Goal: Navigation & Orientation: Find specific page/section

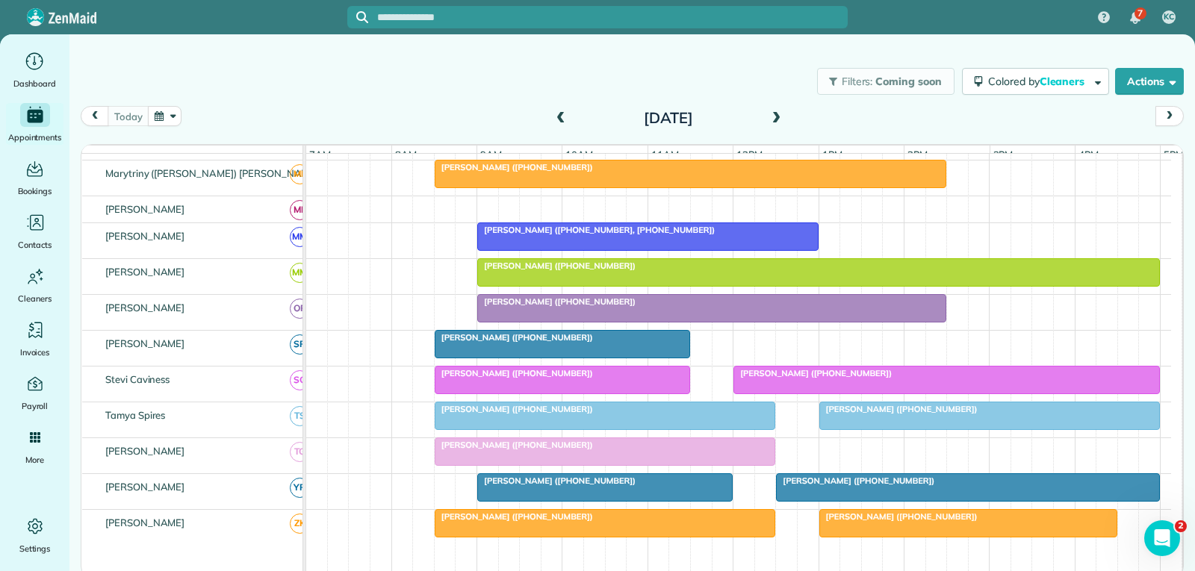
scroll to position [672, 0]
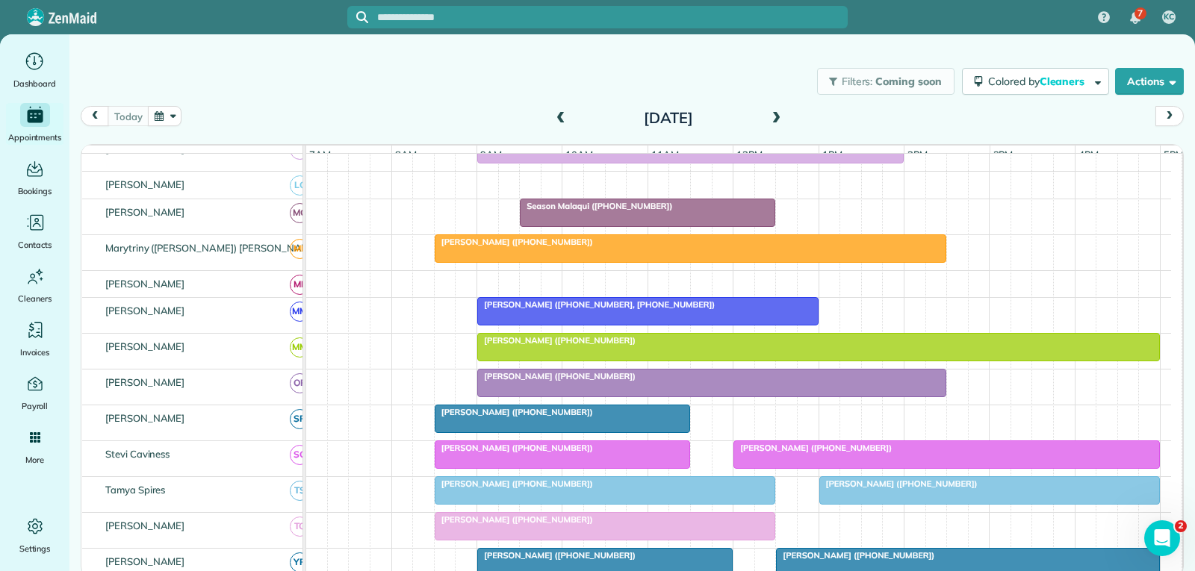
click at [686, 382] on div "[PERSON_NAME] ([PHONE_NUMBER])" at bounding box center [712, 376] width 460 height 10
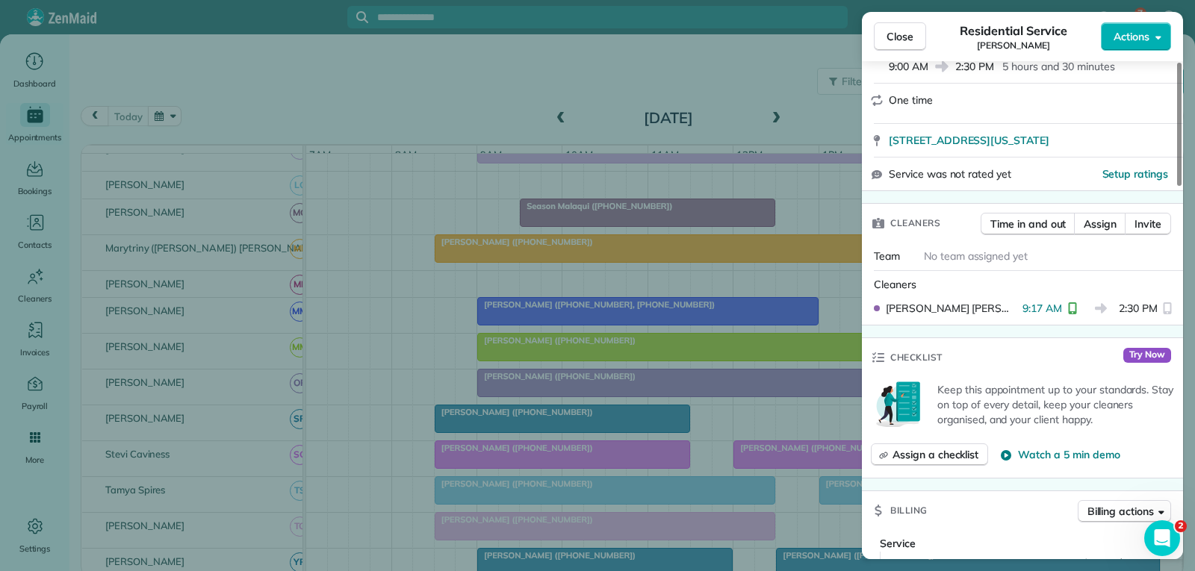
scroll to position [299, 0]
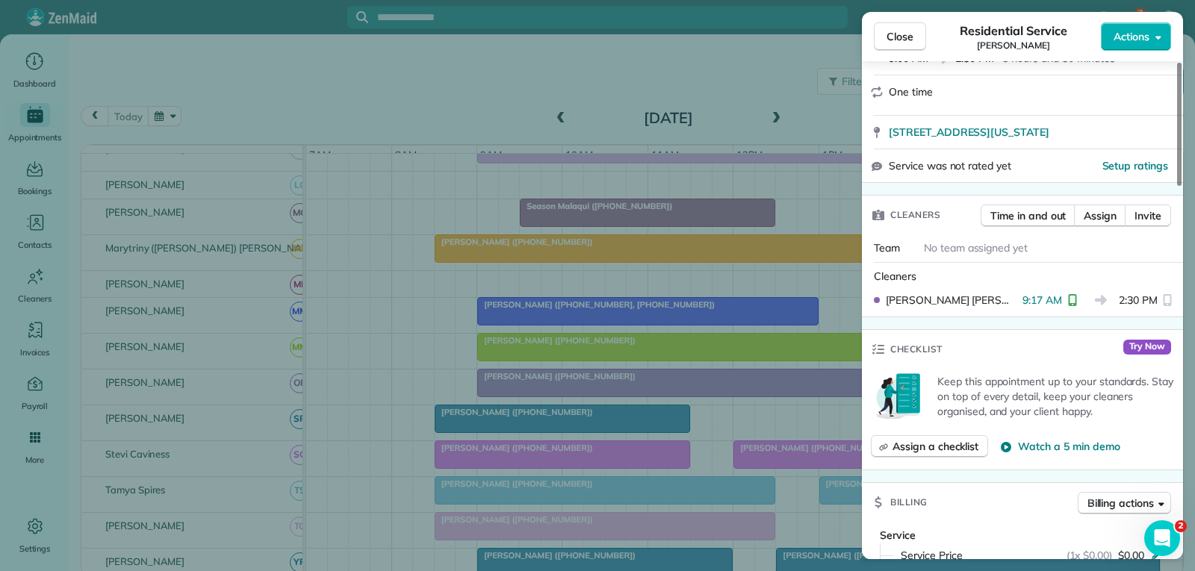
drag, startPoint x: 886, startPoint y: 37, endPoint x: 881, endPoint y: 73, distance: 36.2
click at [886, 37] on span "Close" at bounding box center [899, 36] width 27 height 15
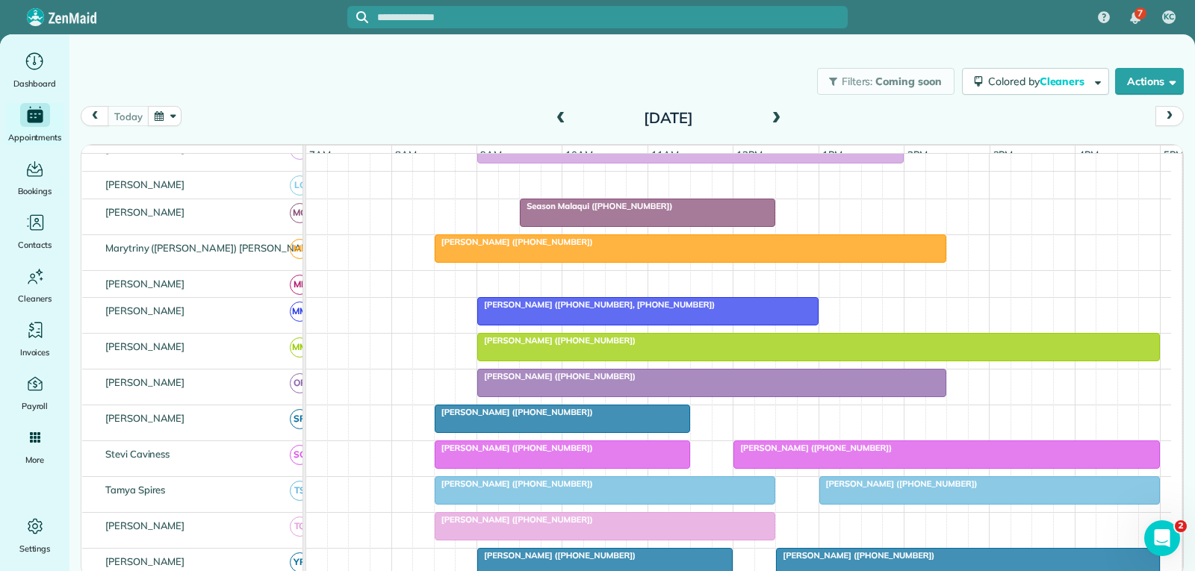
scroll to position [597, 0]
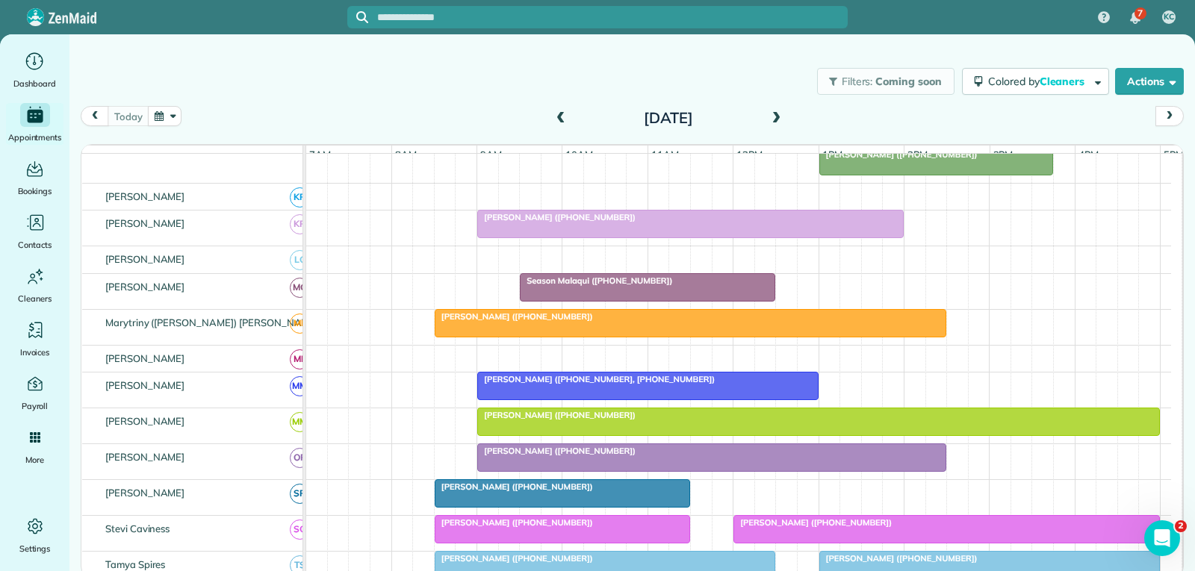
click at [651, 397] on div at bounding box center [648, 386] width 340 height 27
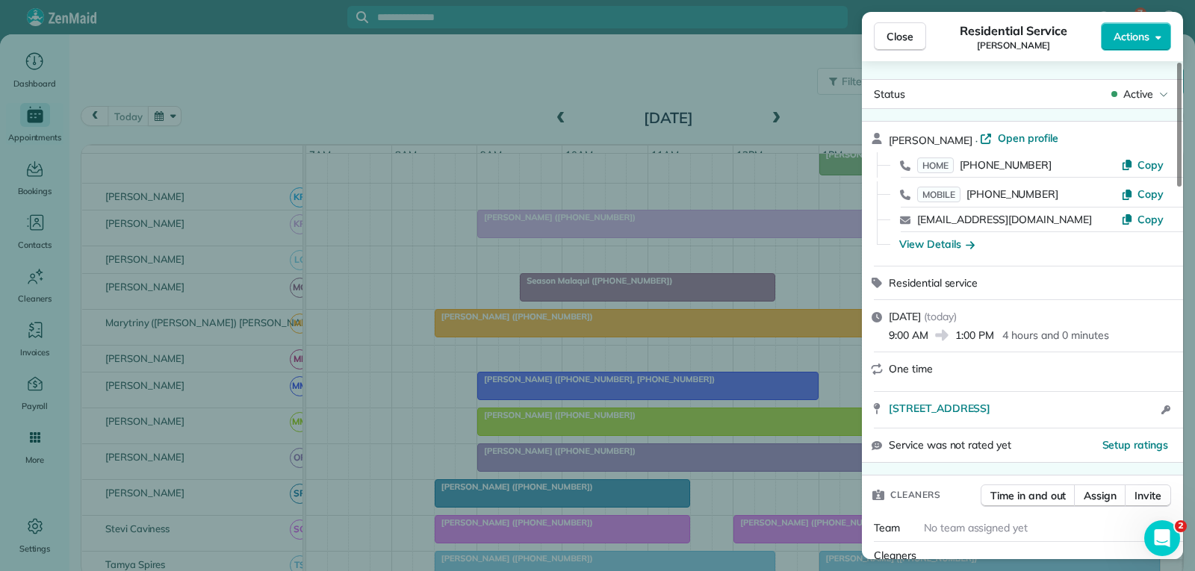
scroll to position [149, 0]
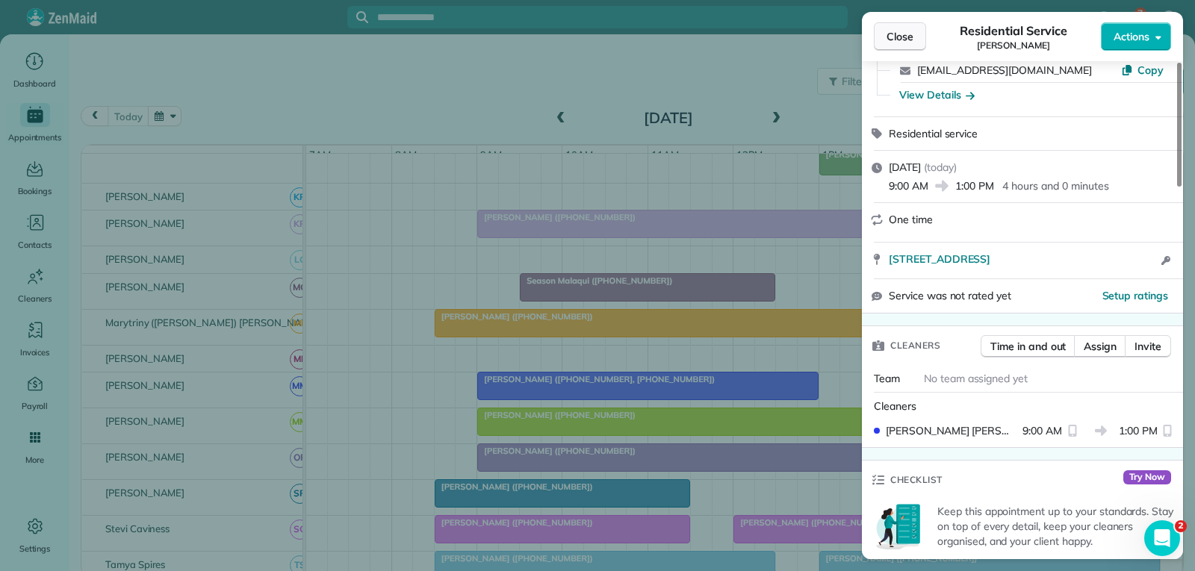
click at [905, 38] on span "Close" at bounding box center [899, 36] width 27 height 15
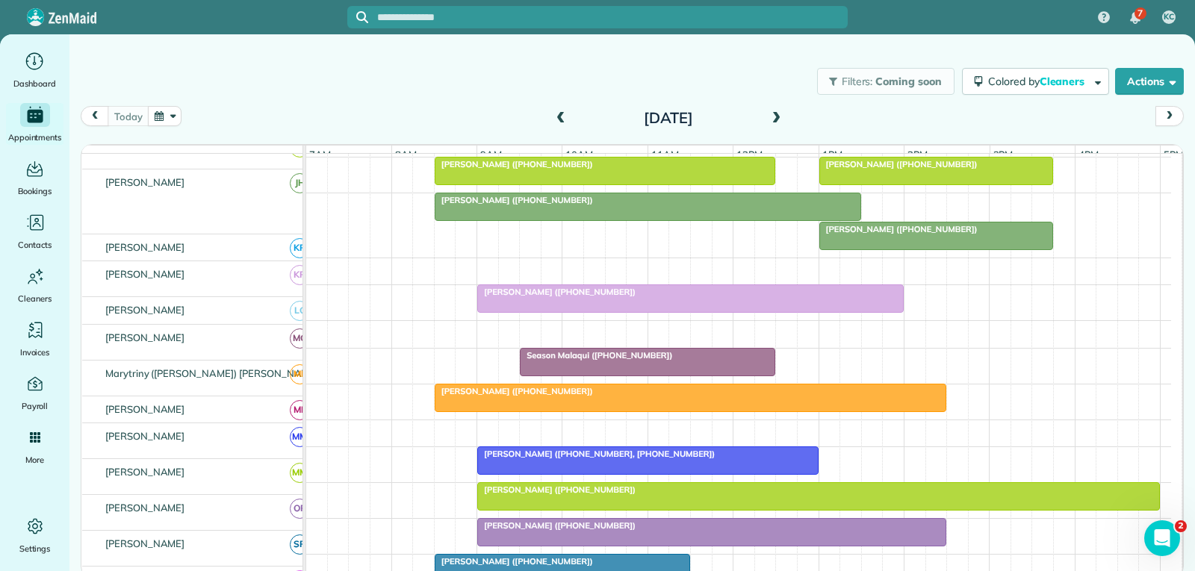
scroll to position [523, 0]
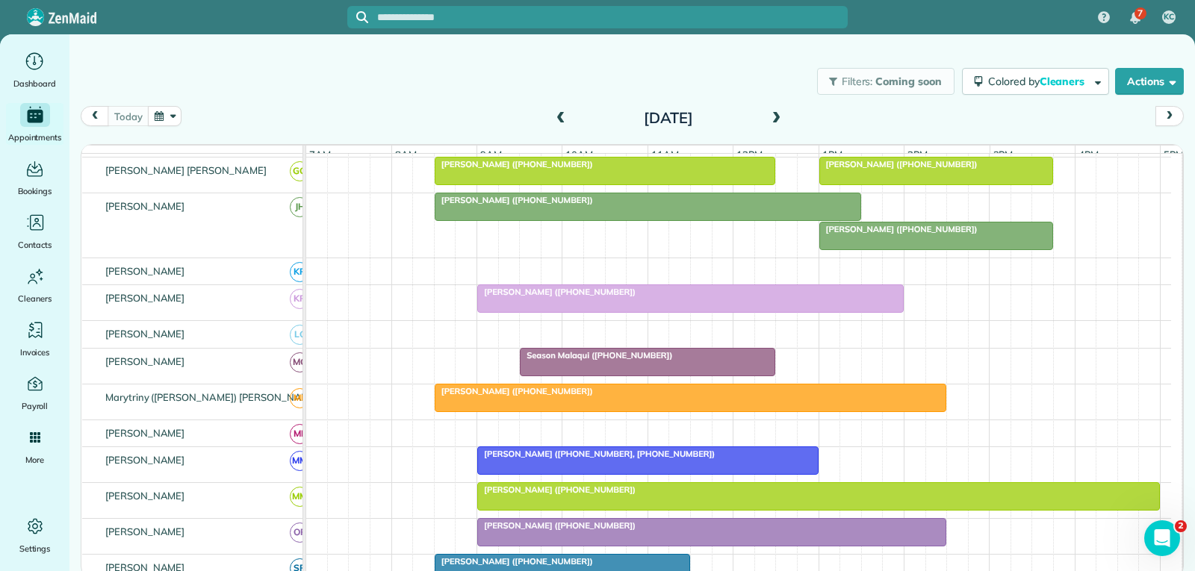
click at [754, 411] on div at bounding box center [690, 398] width 510 height 27
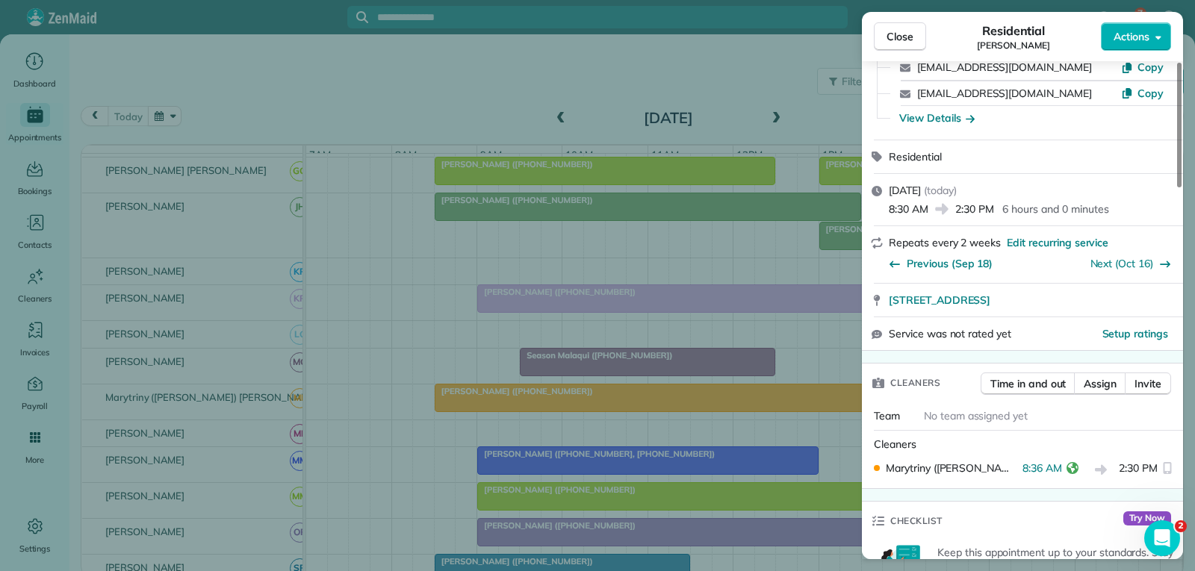
scroll to position [149, 0]
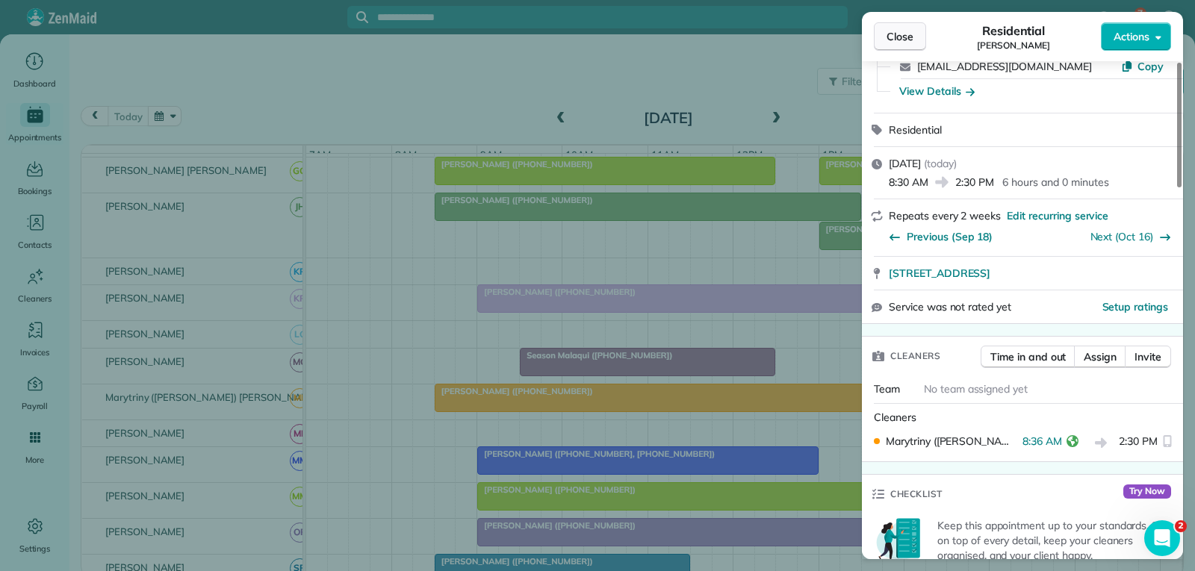
click at [903, 36] on span "Close" at bounding box center [899, 36] width 27 height 15
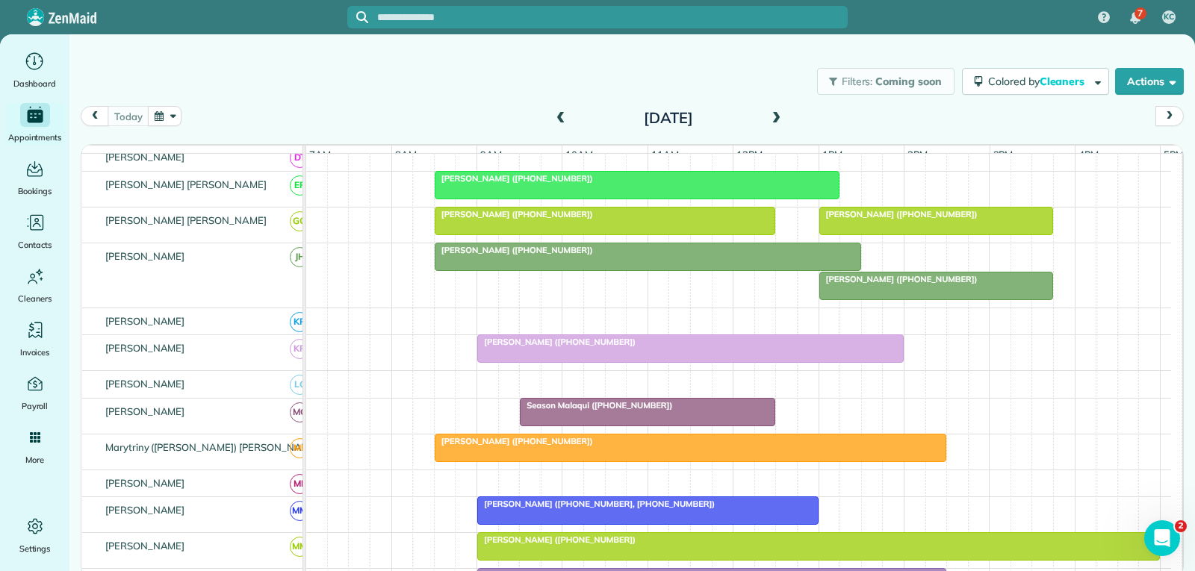
scroll to position [448, 0]
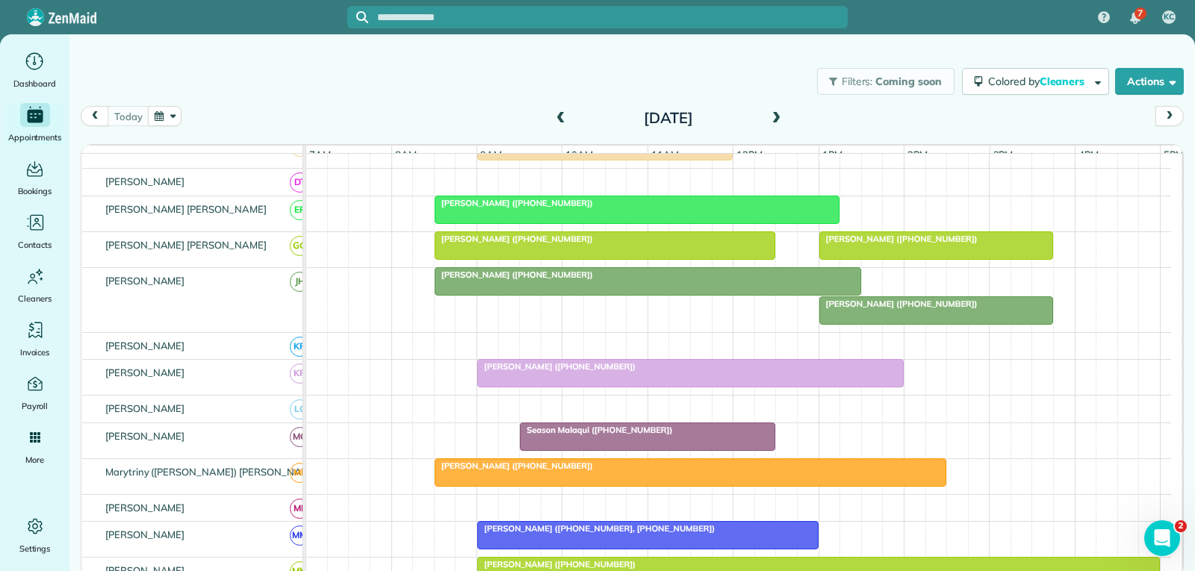
click at [715, 372] on div "[PERSON_NAME] ([PHONE_NUMBER])" at bounding box center [690, 366] width 417 height 10
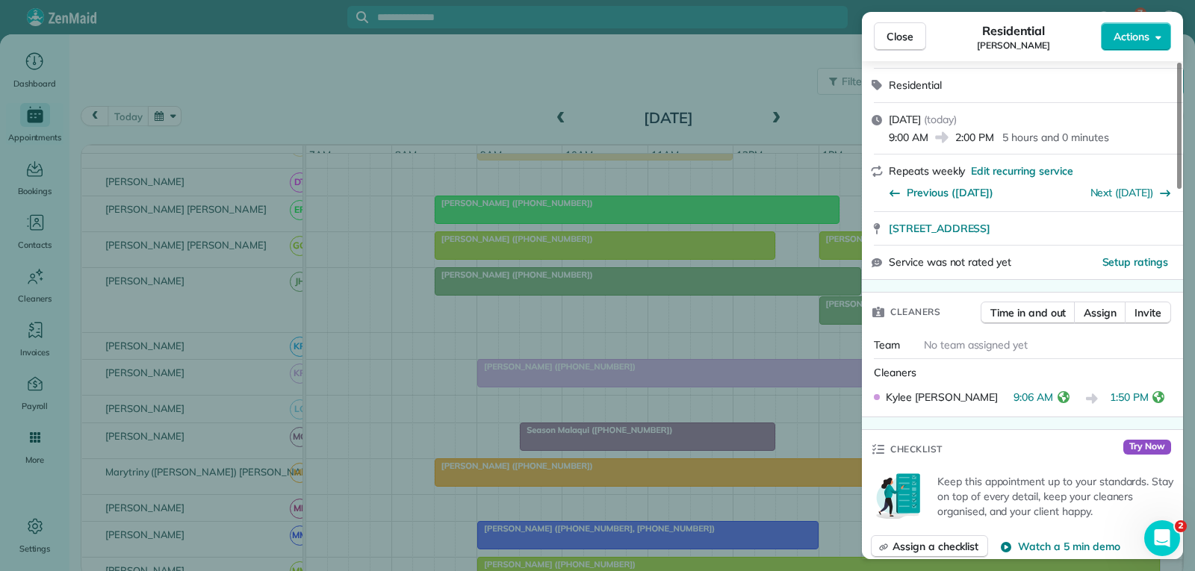
scroll to position [224, 0]
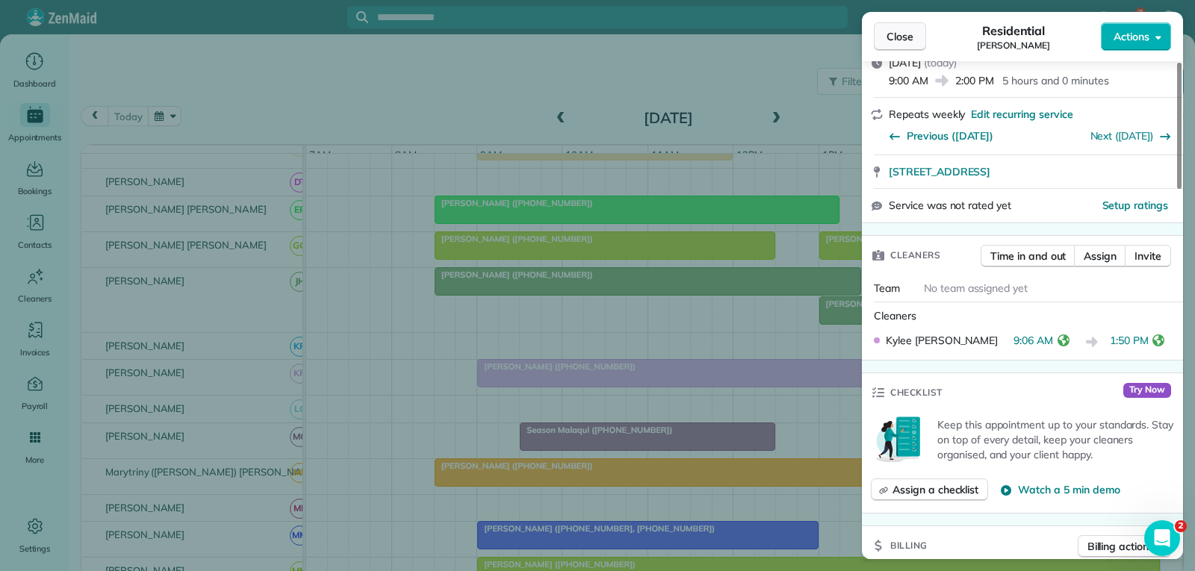
click at [900, 34] on span "Close" at bounding box center [899, 36] width 27 height 15
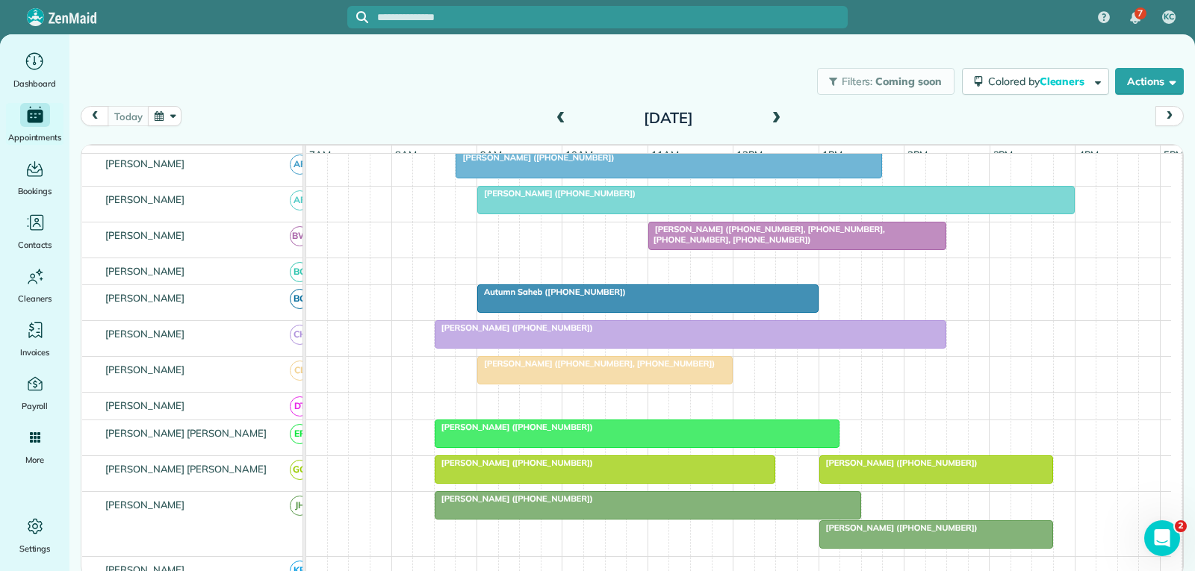
click at [750, 346] on div at bounding box center [690, 334] width 510 height 27
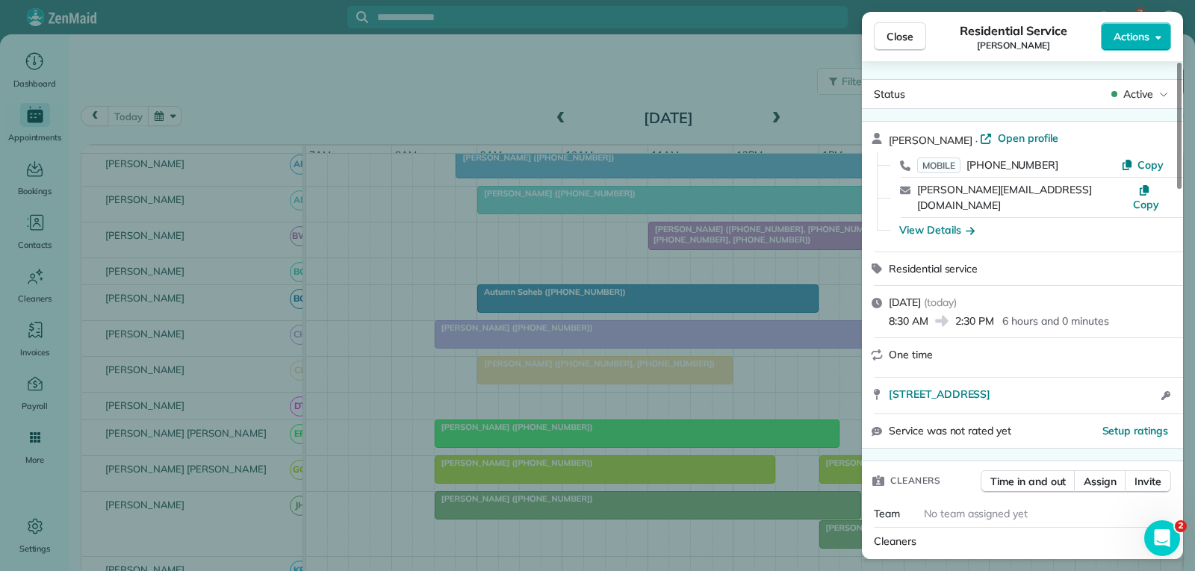
scroll to position [149, 0]
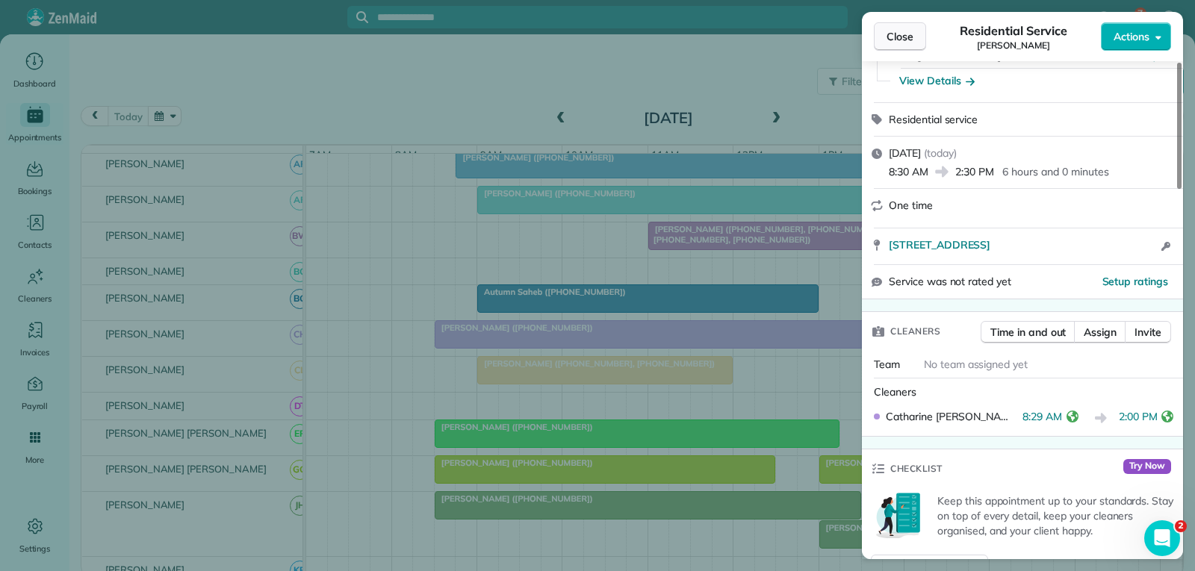
click at [893, 39] on span "Close" at bounding box center [899, 36] width 27 height 15
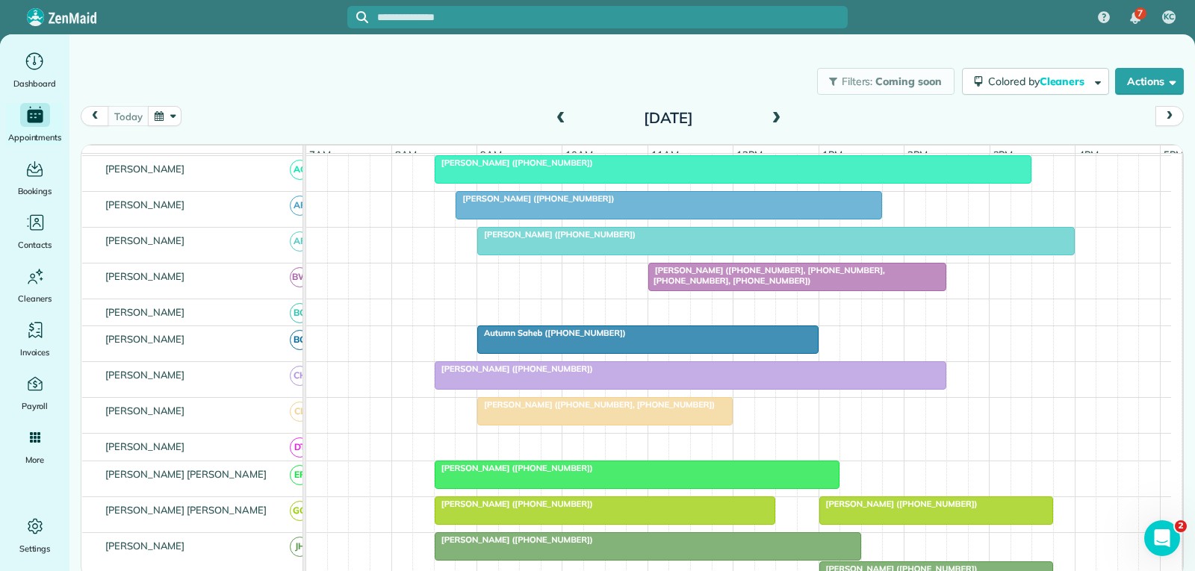
scroll to position [149, 0]
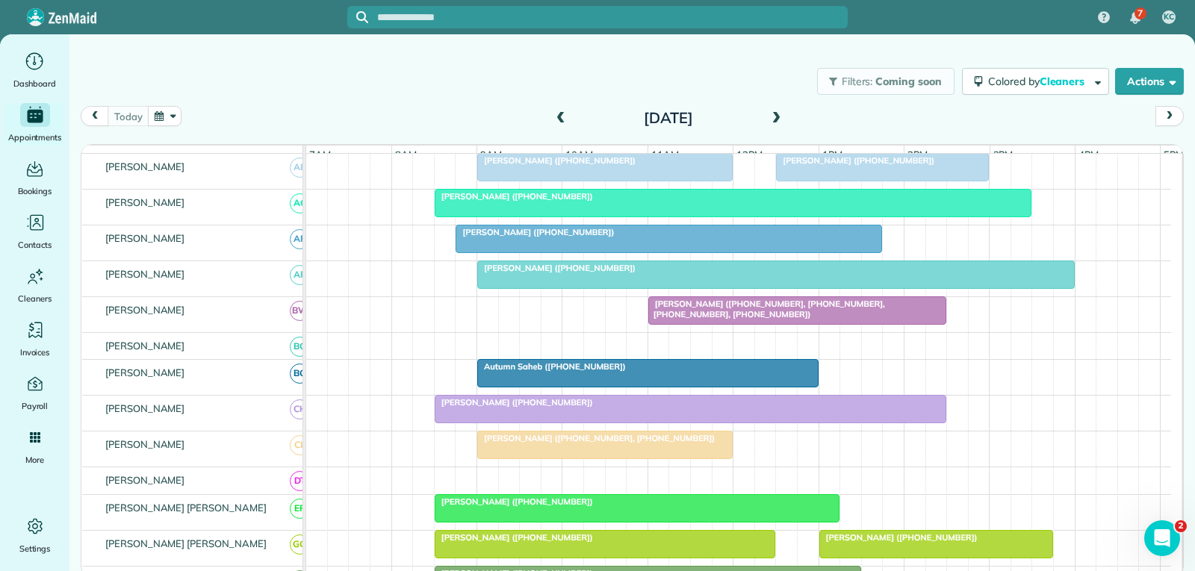
click at [752, 320] on span "[PERSON_NAME] ([PHONE_NUMBER], [PHONE_NUMBER], [PHONE_NUMBER], [PHONE_NUMBER])" at bounding box center [765, 309] width 237 height 21
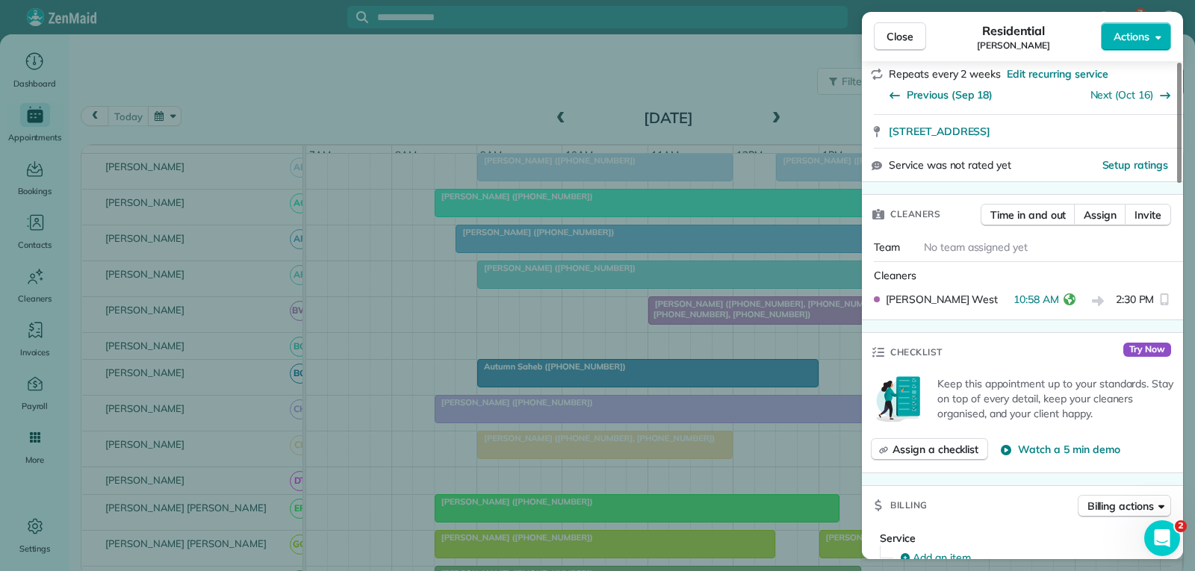
scroll to position [373, 0]
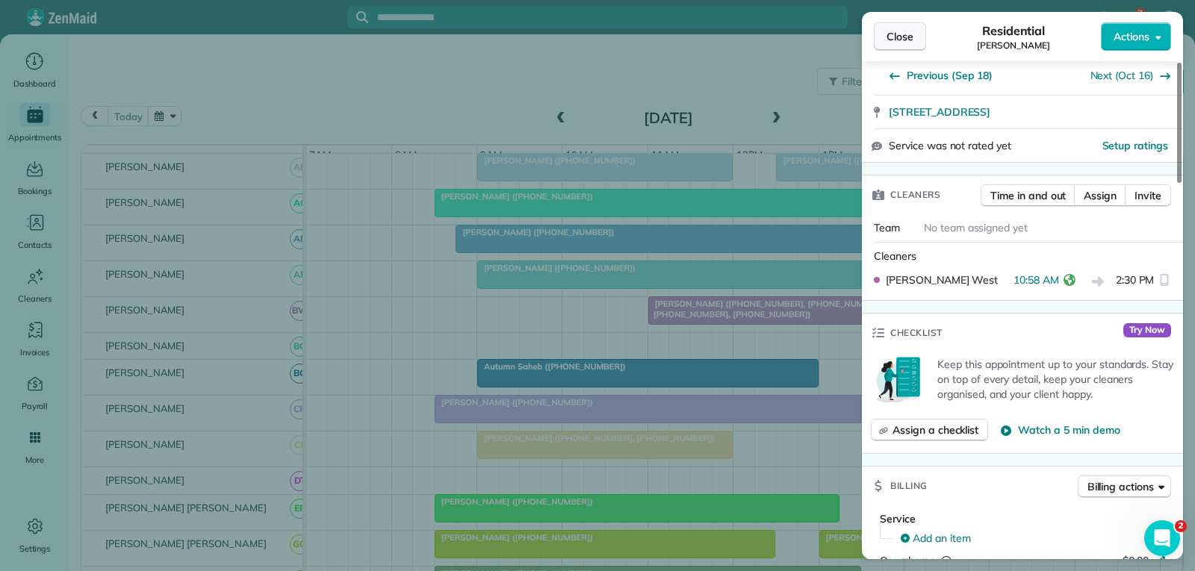
click at [901, 40] on span "Close" at bounding box center [899, 36] width 27 height 15
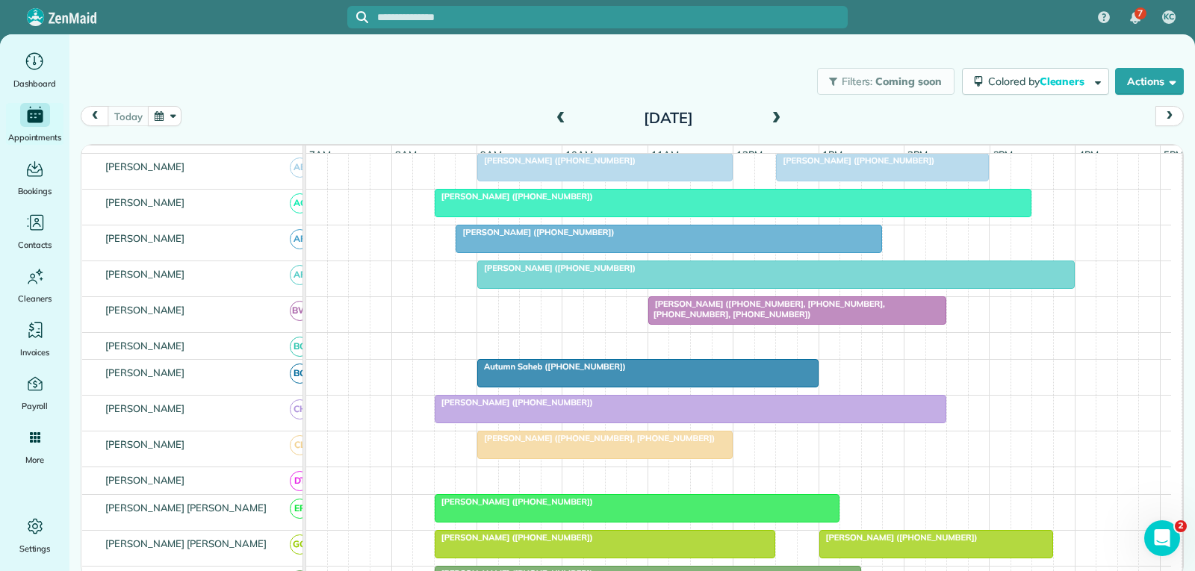
click at [688, 273] on div "[PERSON_NAME] ([PHONE_NUMBER])" at bounding box center [776, 268] width 588 height 10
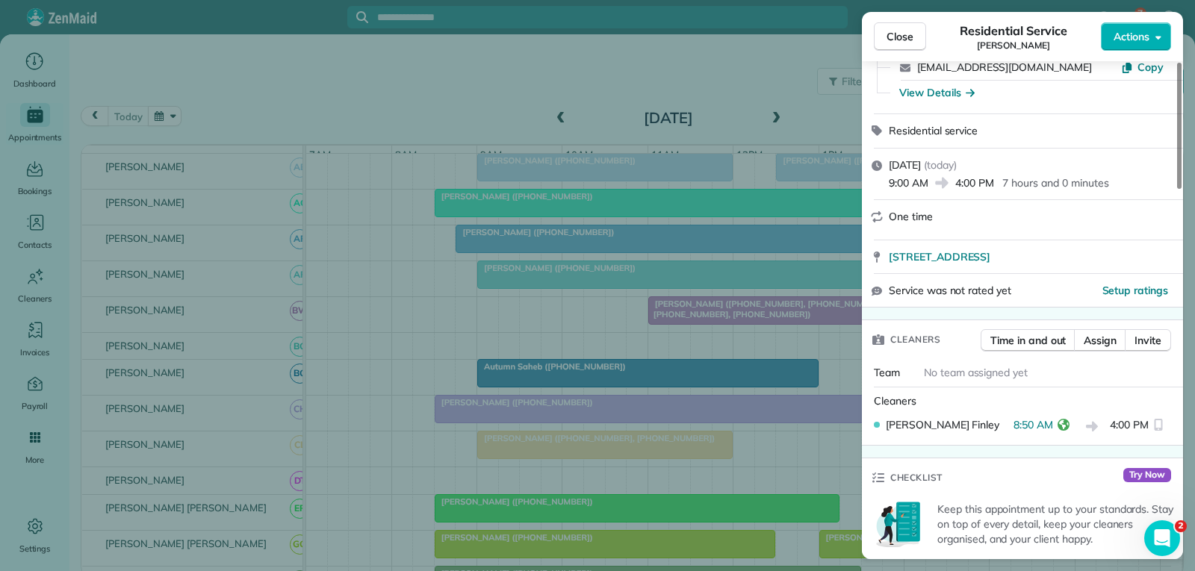
scroll to position [149, 0]
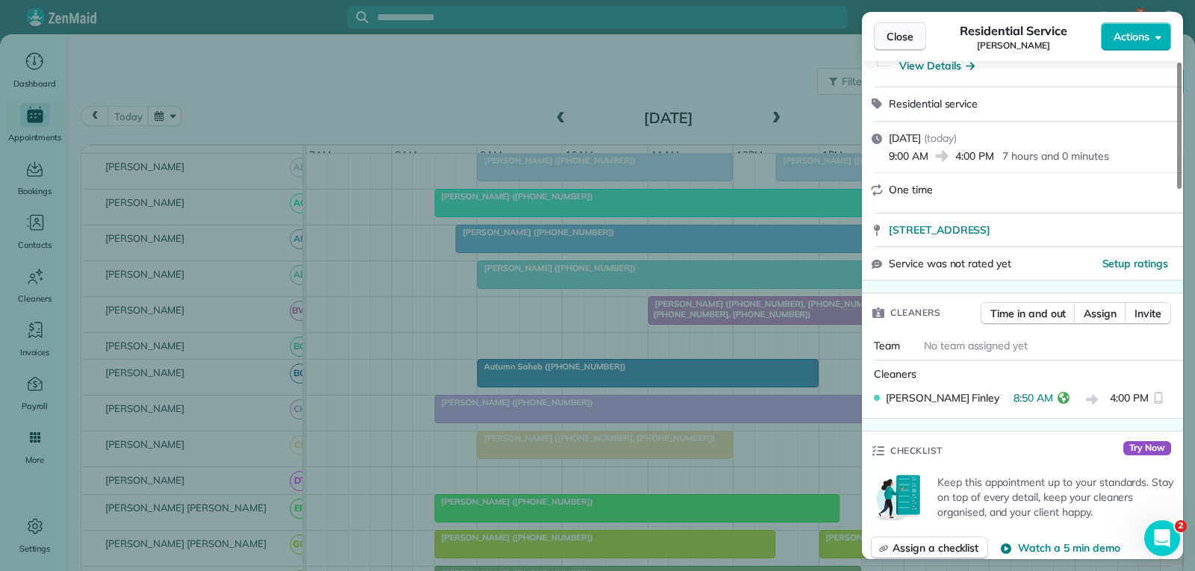
click at [911, 34] on span "Close" at bounding box center [899, 36] width 27 height 15
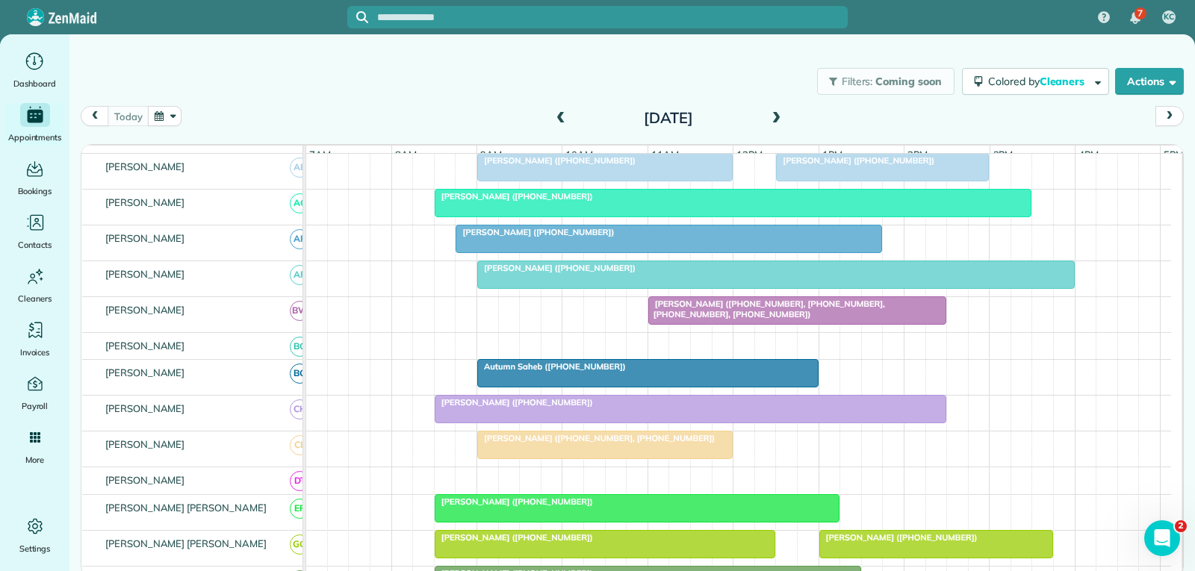
click at [686, 249] on div at bounding box center [668, 239] width 425 height 27
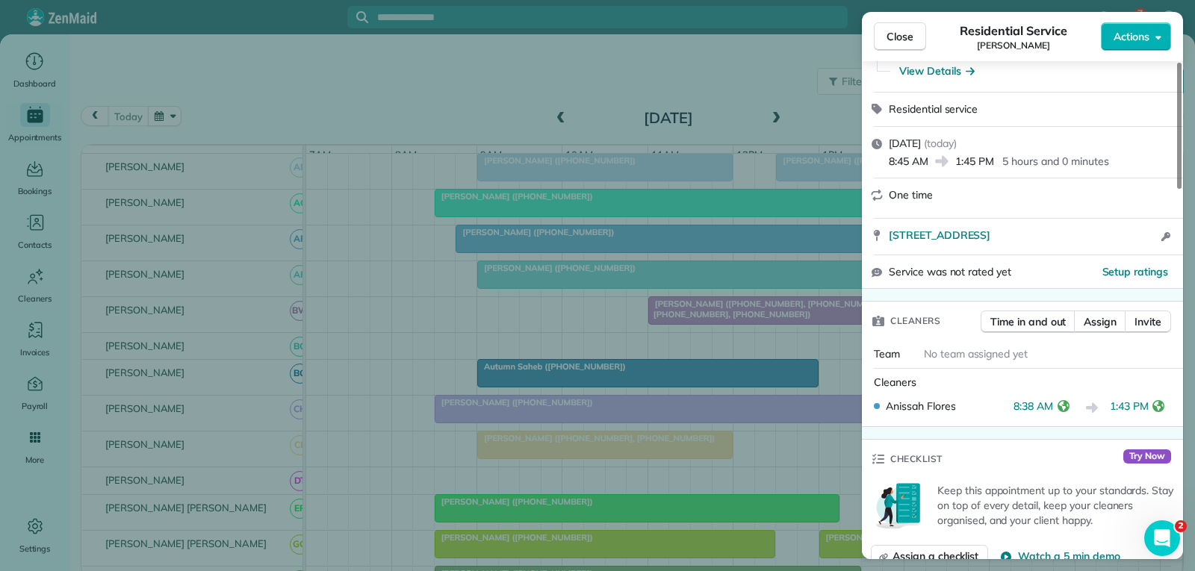
scroll to position [224, 0]
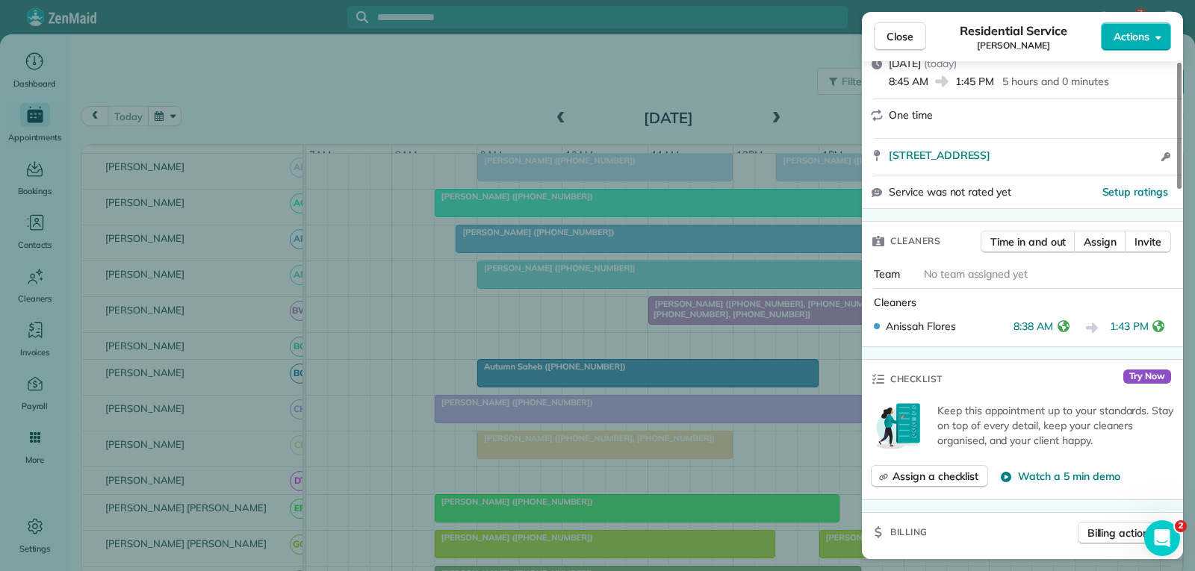
click at [892, 34] on span "Close" at bounding box center [899, 36] width 27 height 15
